Goal: Transaction & Acquisition: Purchase product/service

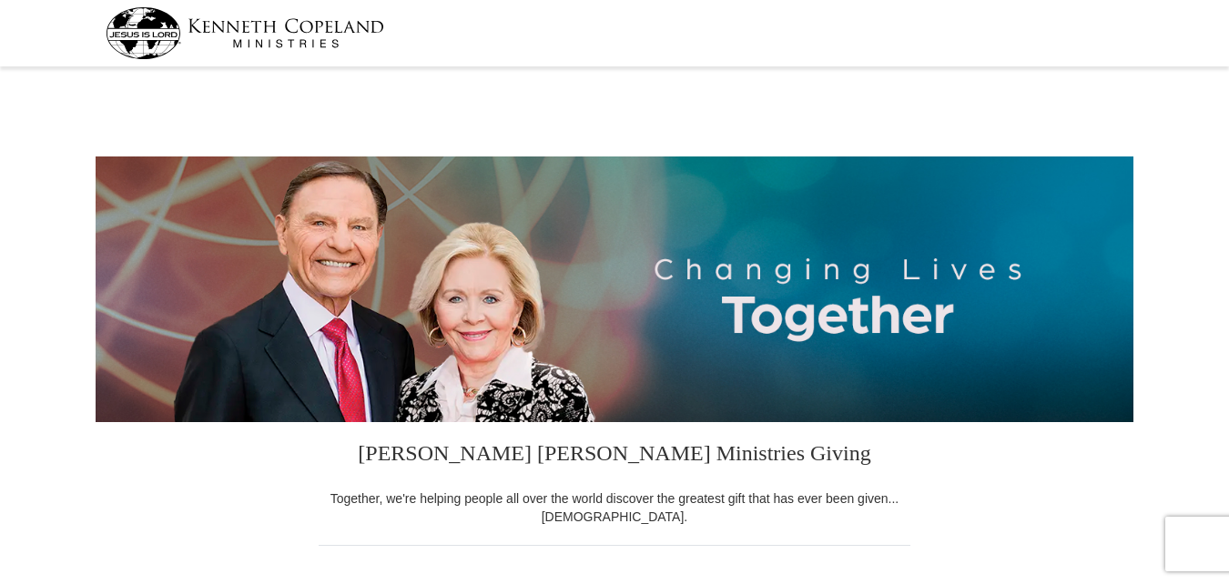
select select "PA"
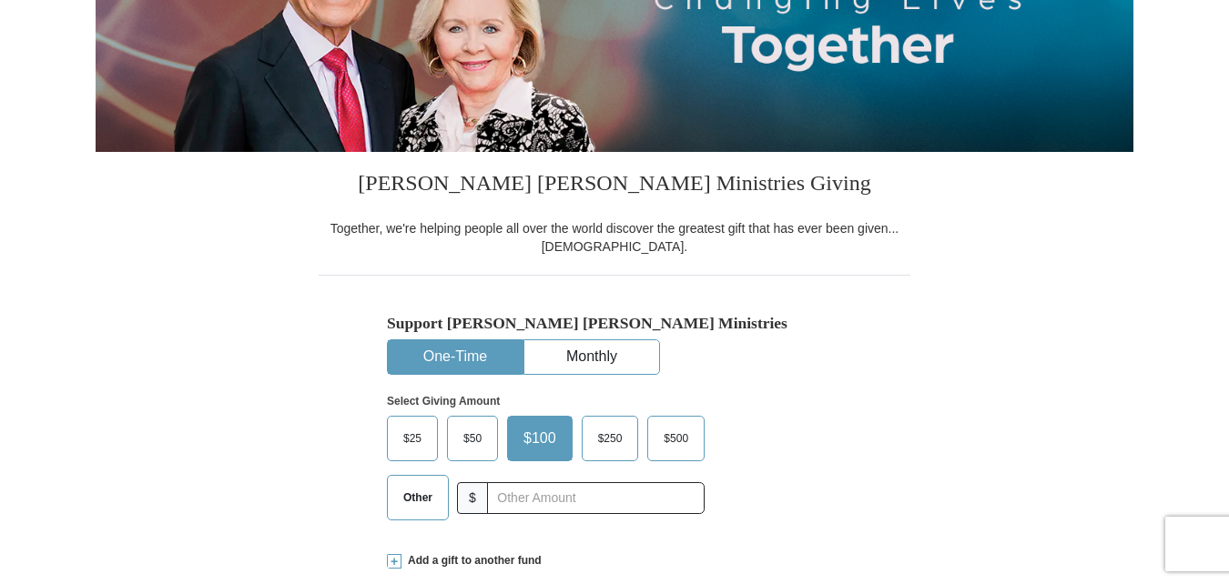
scroll to position [340, 0]
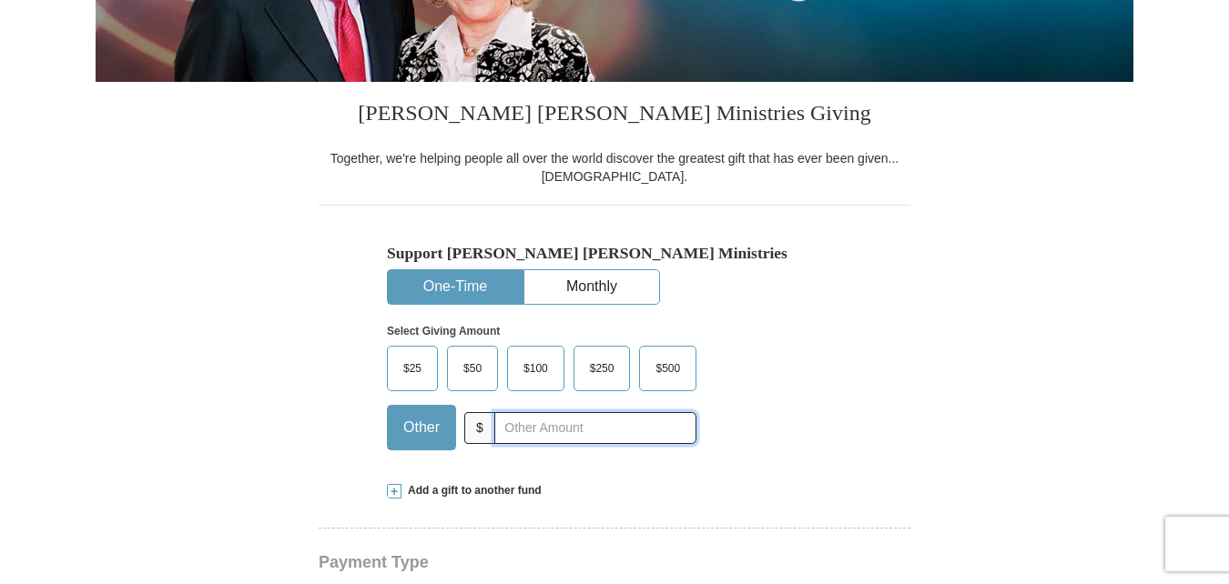
click at [501, 422] on input "text" at bounding box center [595, 428] width 202 height 32
type input "20."
click at [726, 429] on div "$25 $50 $100 $250 $500 $" at bounding box center [576, 405] width 378 height 118
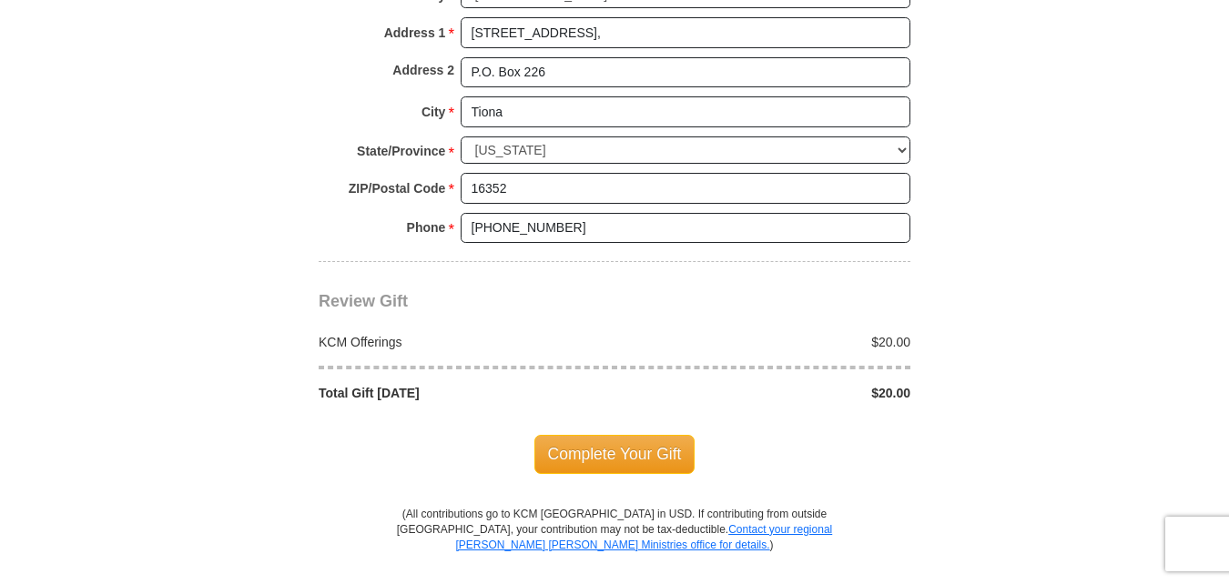
scroll to position [1488, 0]
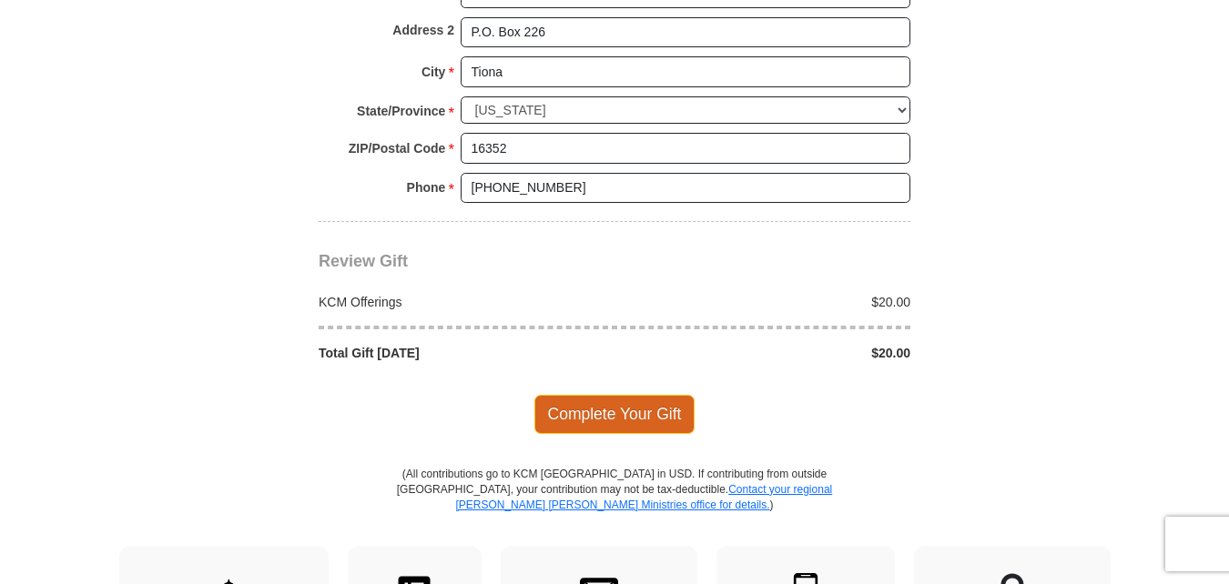
click at [614, 414] on span "Complete Your Gift" at bounding box center [614, 414] width 161 height 38
